Goal: Task Accomplishment & Management: Manage account settings

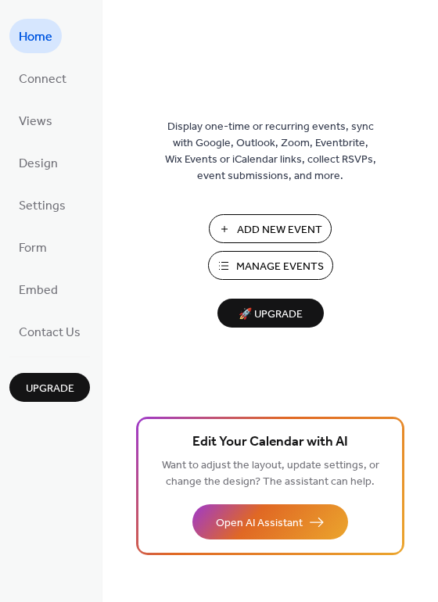
click at [287, 275] on span "Manage Events" at bounding box center [280, 267] width 88 height 16
click at [281, 232] on span "Add New Event" at bounding box center [279, 230] width 85 height 16
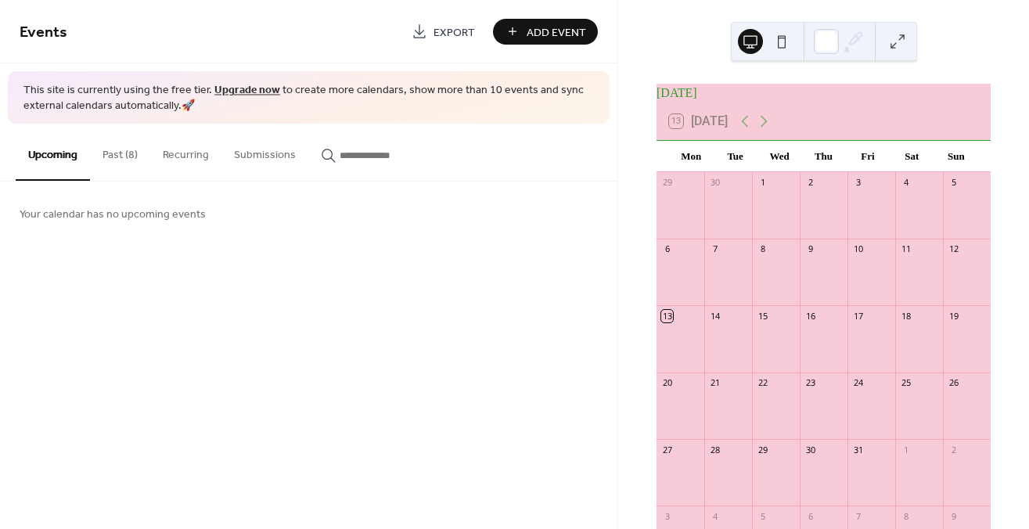
click at [120, 156] on button "Past (8)" at bounding box center [120, 152] width 60 height 56
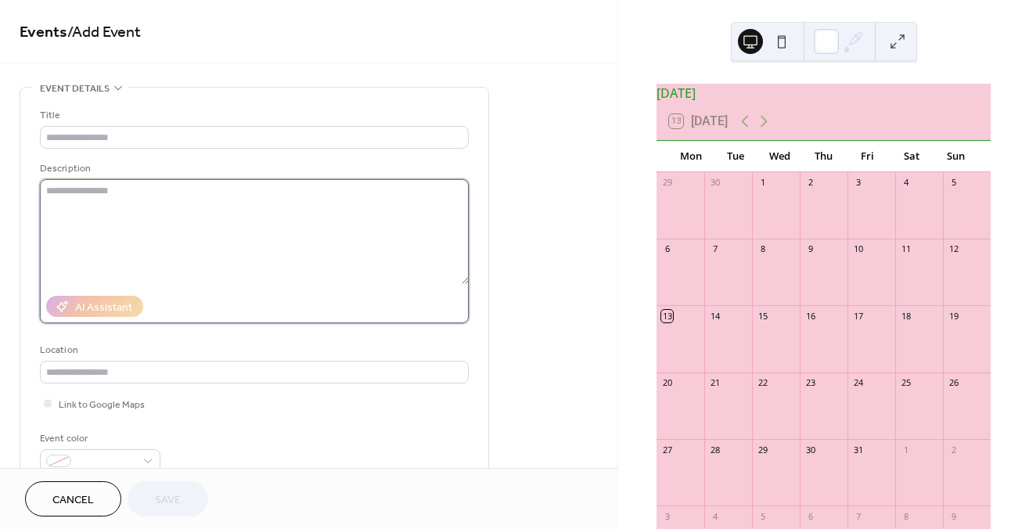
click at [145, 192] on textarea at bounding box center [254, 231] width 429 height 105
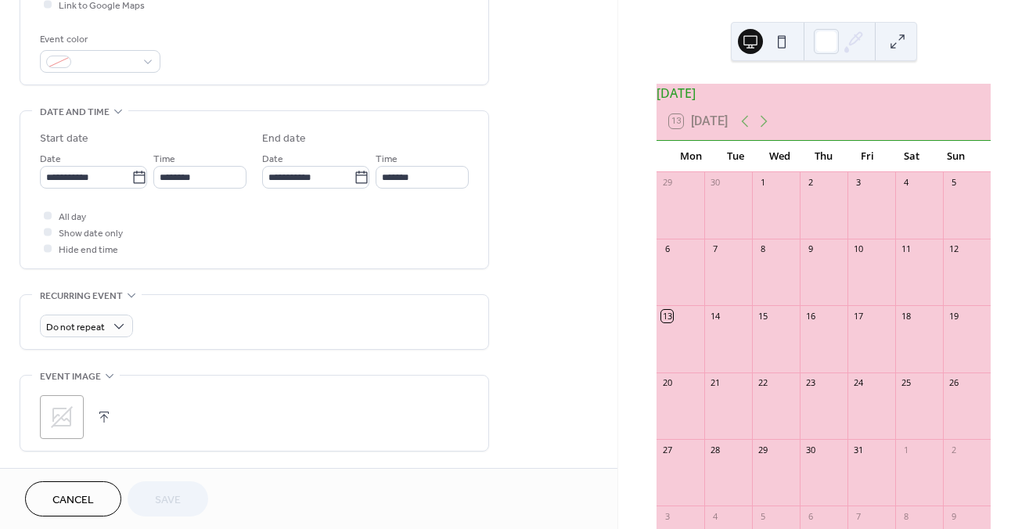
scroll to position [331, 0]
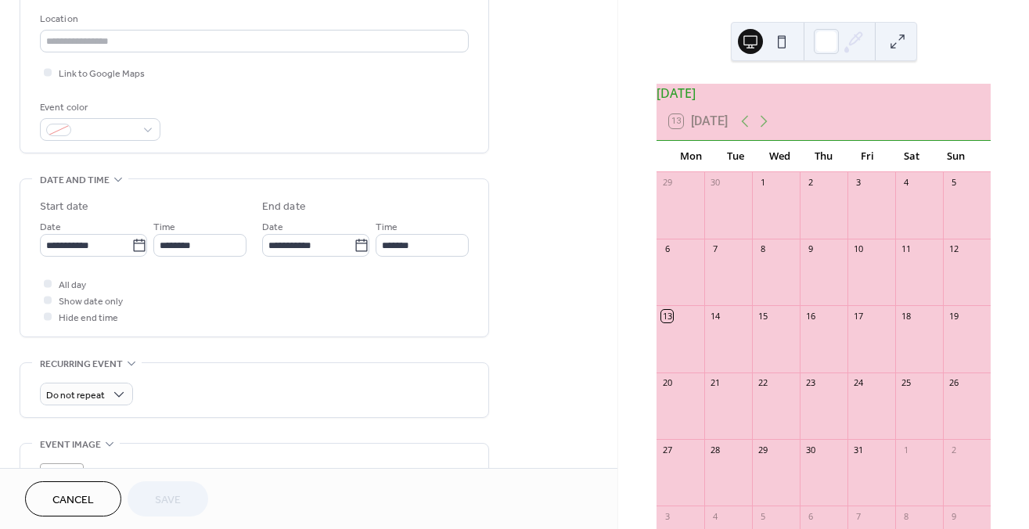
click at [94, 501] on span "Cancel" at bounding box center [72, 500] width 41 height 16
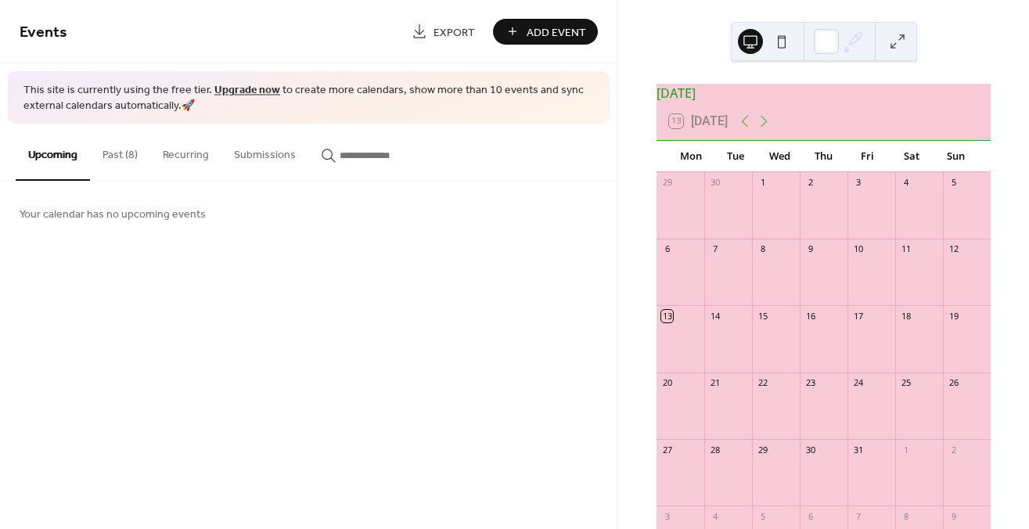
click at [129, 157] on button "Past (8)" at bounding box center [120, 152] width 60 height 56
